Goal: Task Accomplishment & Management: Use online tool/utility

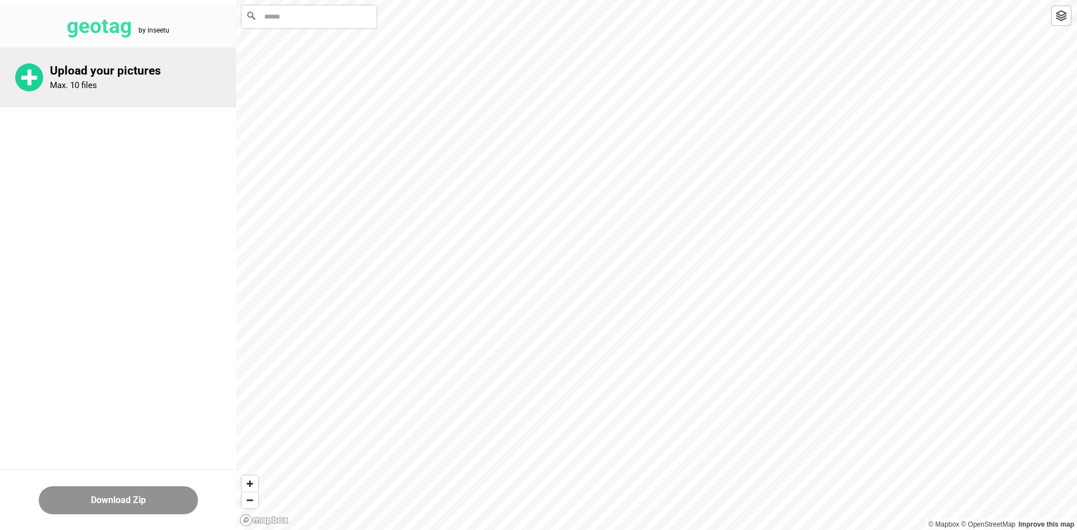
click at [75, 73] on p "Upload your pictures" at bounding box center [143, 71] width 186 height 14
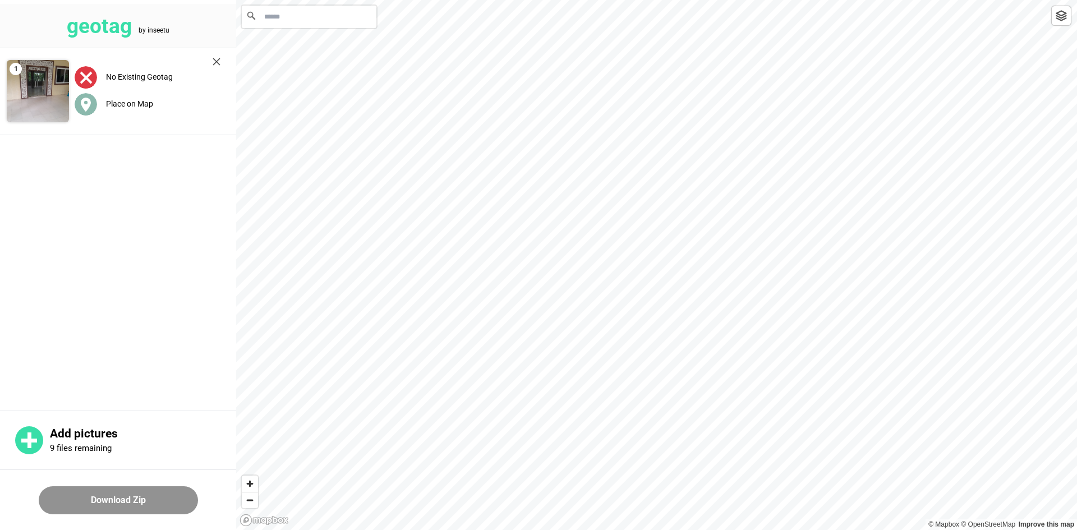
click at [124, 102] on label "Place on Map" at bounding box center [129, 103] width 47 height 9
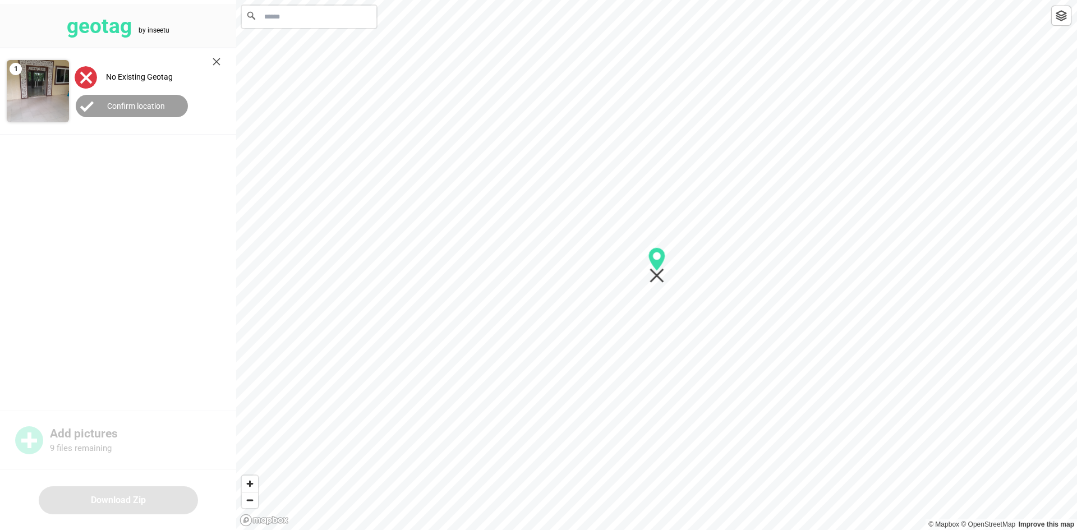
click at [119, 75] on label "No Existing Geotag" at bounding box center [139, 76] width 67 height 9
click at [87, 108] on icon at bounding box center [87, 106] width 12 height 9
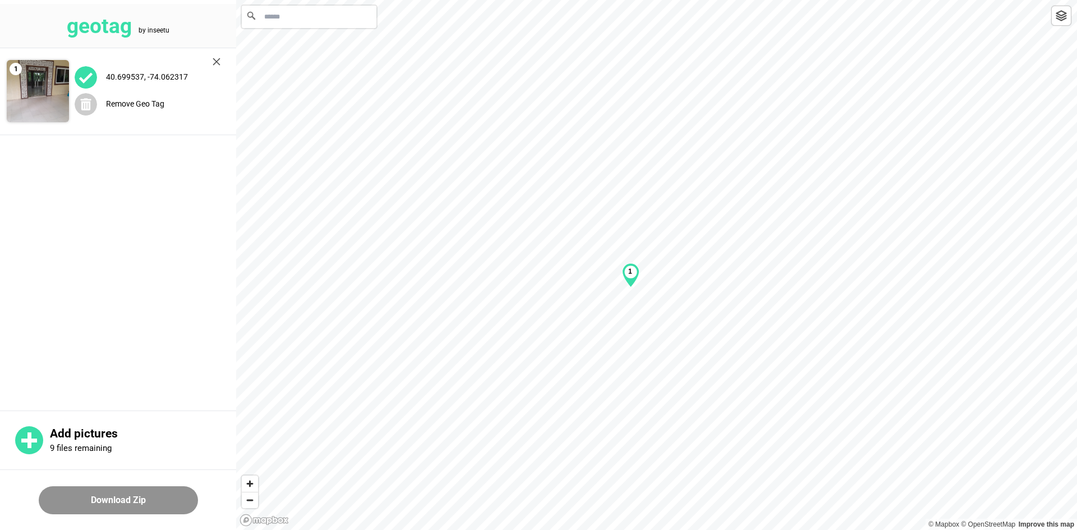
click at [629, 273] on b "1" at bounding box center [630, 272] width 4 height 8
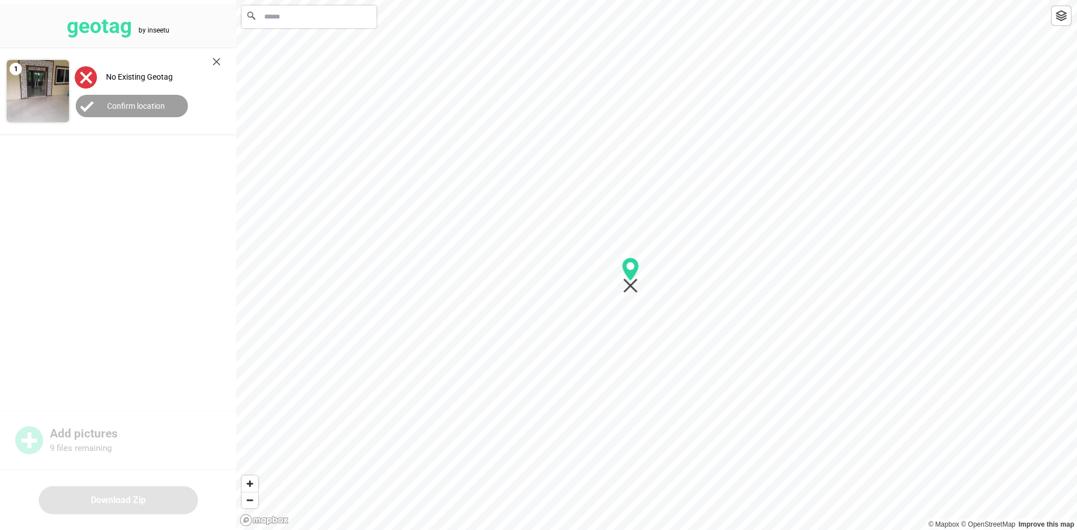
click at [629, 291] on icon "Map marker" at bounding box center [630, 275] width 17 height 36
click at [630, 289] on icon "Map marker" at bounding box center [630, 275] width 17 height 36
click at [158, 75] on label "No Existing Geotag" at bounding box center [139, 76] width 67 height 9
click at [289, 21] on input "Search" at bounding box center [309, 17] width 135 height 22
type input "*"
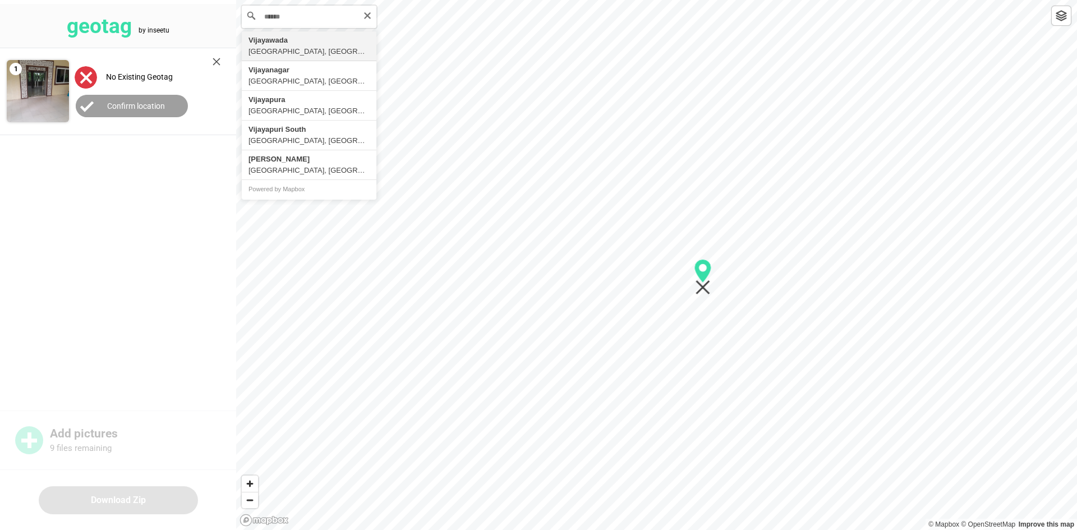
type input "**********"
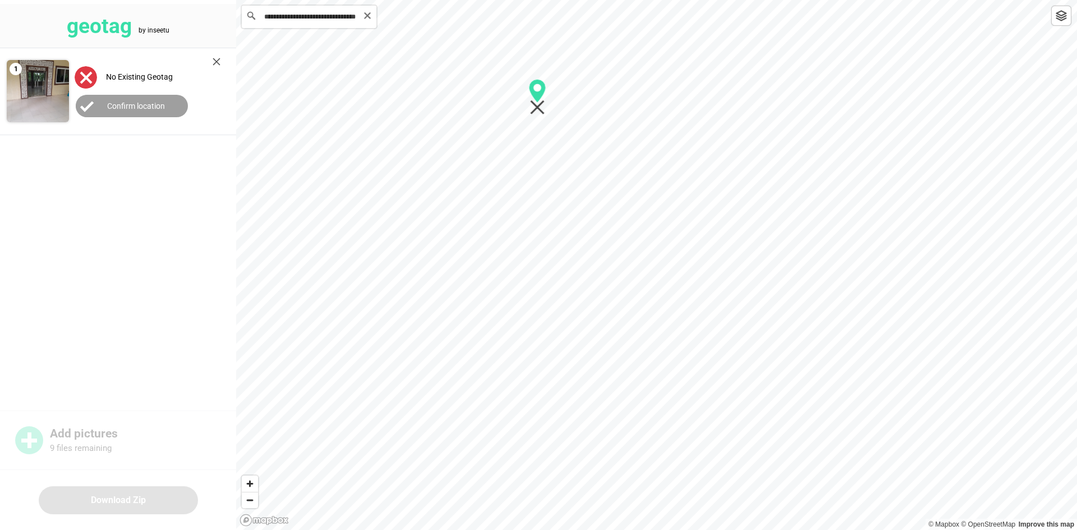
click at [315, 21] on input "**********" at bounding box center [309, 17] width 135 height 22
click at [367, 13] on icon "Clear" at bounding box center [367, 15] width 9 height 9
drag, startPoint x: 308, startPoint y: 17, endPoint x: 226, endPoint y: 19, distance: 82.5
click at [226, 0] on div "**********" at bounding box center [538, 0] width 1077 height 0
paste input "**********"
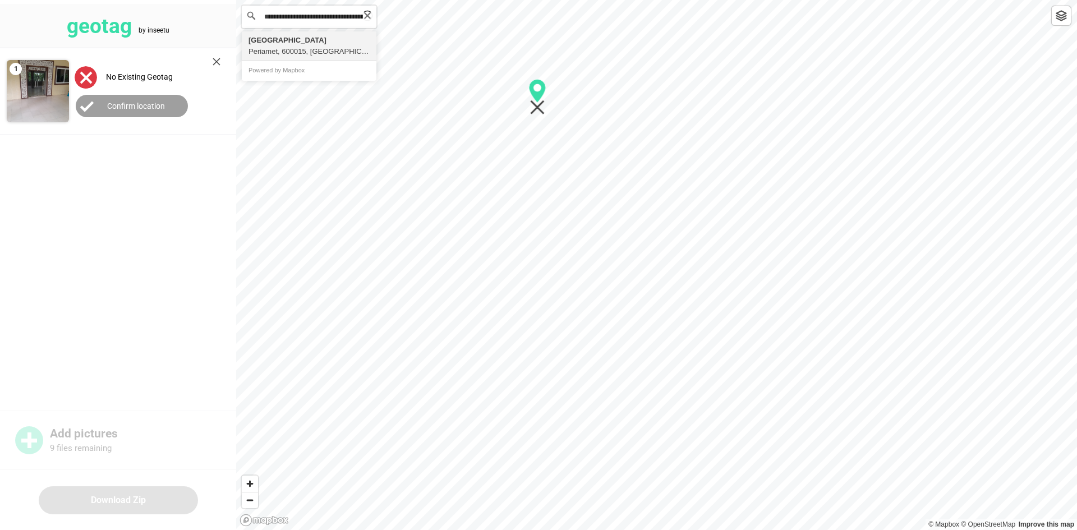
scroll to position [0, 241]
type input "**********"
click at [123, 104] on label "Confirm location" at bounding box center [136, 106] width 58 height 9
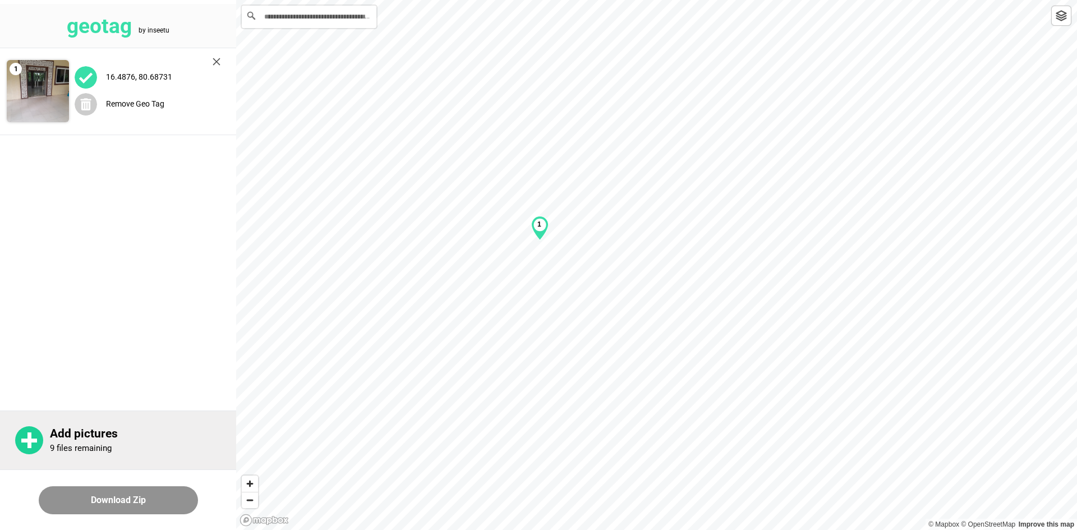
click at [77, 436] on p "Add pictures" at bounding box center [143, 434] width 186 height 14
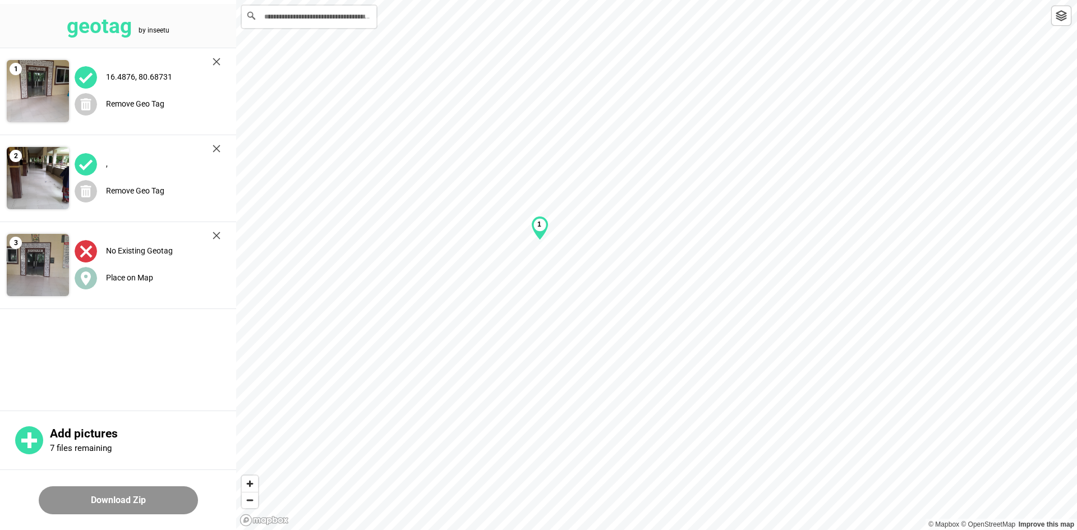
click at [85, 162] on img at bounding box center [86, 164] width 22 height 22
click at [113, 165] on div "," at bounding box center [148, 164] width 146 height 23
click at [150, 159] on div "," at bounding box center [148, 164] width 146 height 23
click at [538, 225] on b "1" at bounding box center [539, 224] width 4 height 8
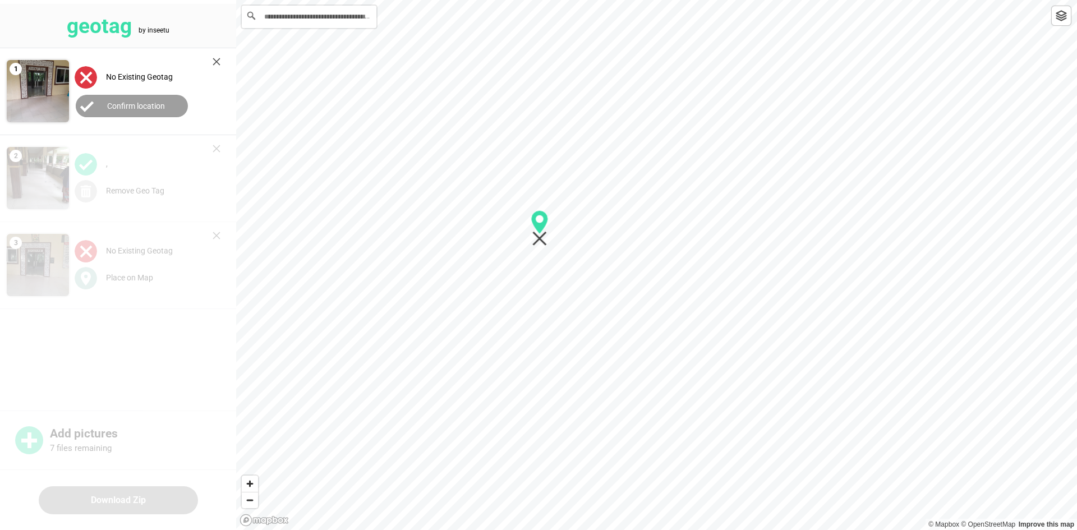
click at [133, 104] on label "Confirm location" at bounding box center [136, 106] width 58 height 9
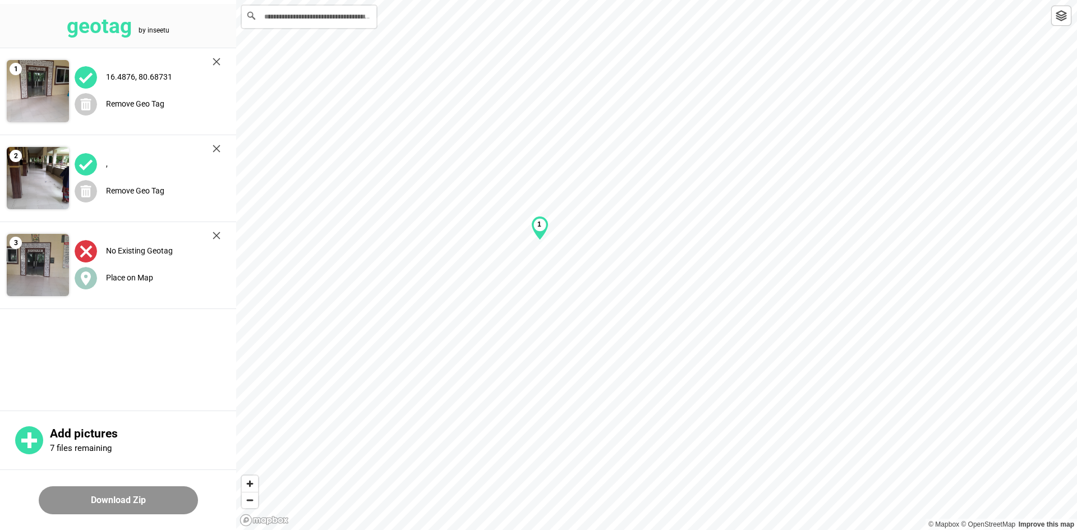
click at [135, 168] on div "," at bounding box center [148, 164] width 146 height 23
click at [123, 501] on button "Download Zip" at bounding box center [118, 500] width 159 height 28
click at [250, 482] on span "Zoom in" at bounding box center [250, 484] width 16 height 16
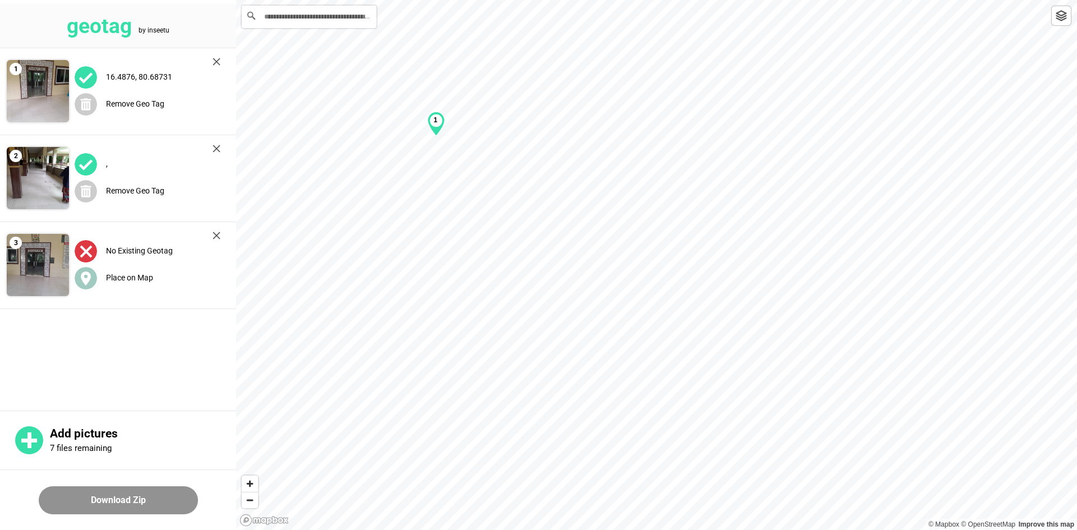
click at [100, 500] on button "Download Zip" at bounding box center [118, 500] width 159 height 28
